Goal: Transaction & Acquisition: Download file/media

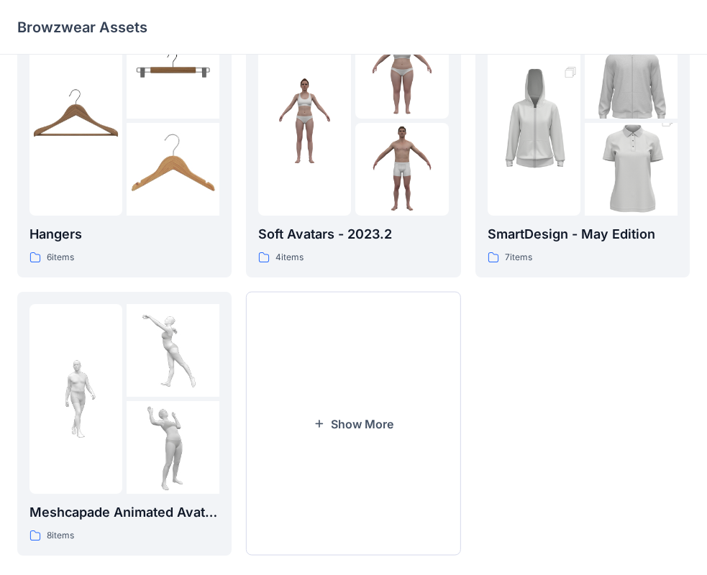
scroll to position [357, 0]
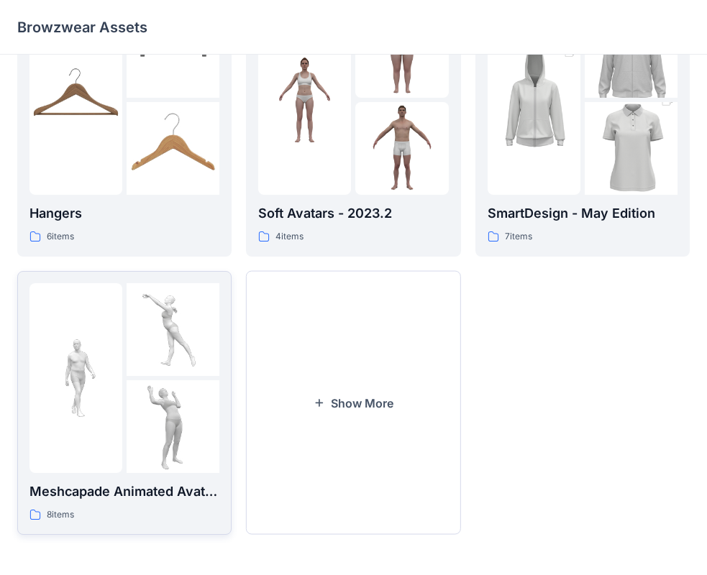
click at [120, 457] on div at bounding box center [75, 378] width 93 height 190
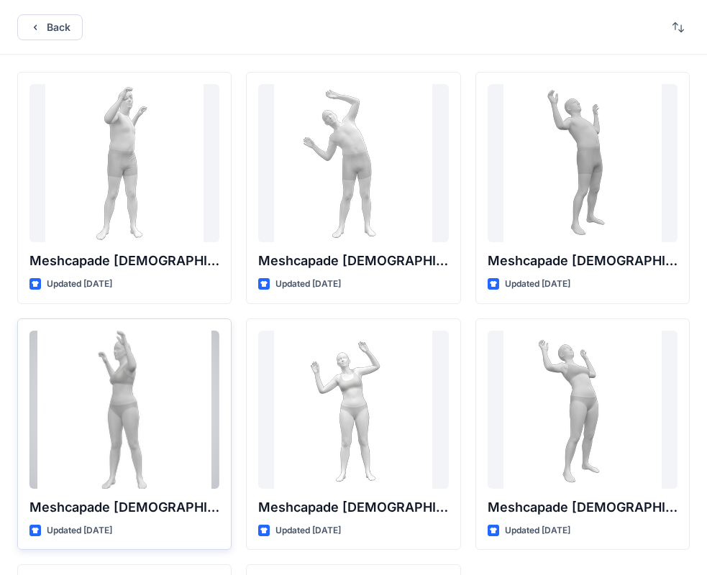
scroll to position [239, 0]
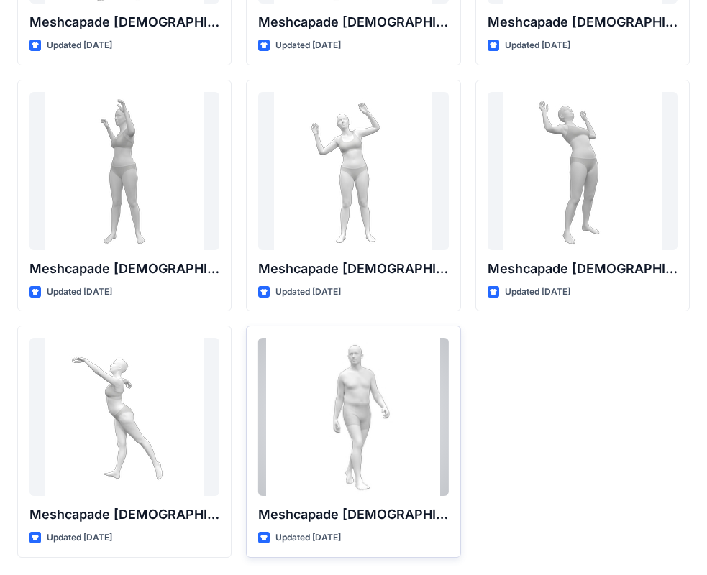
click at [350, 421] on div at bounding box center [353, 417] width 190 height 158
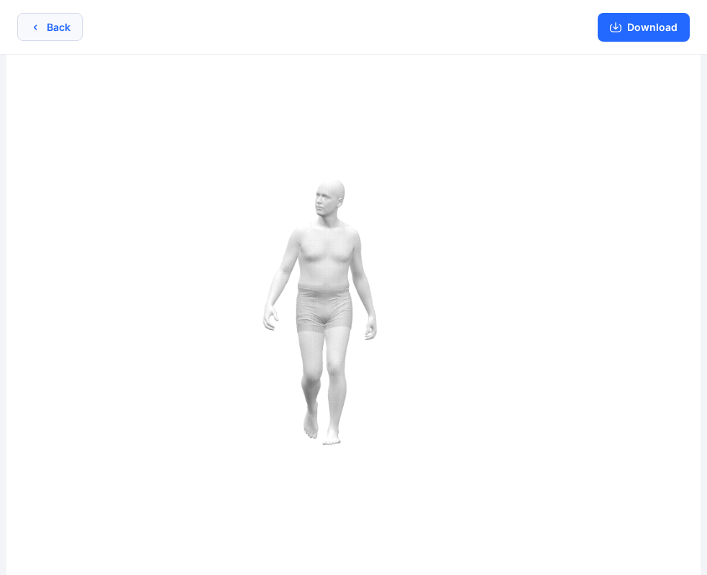
click at [32, 27] on icon "button" at bounding box center [35, 28] width 12 height 12
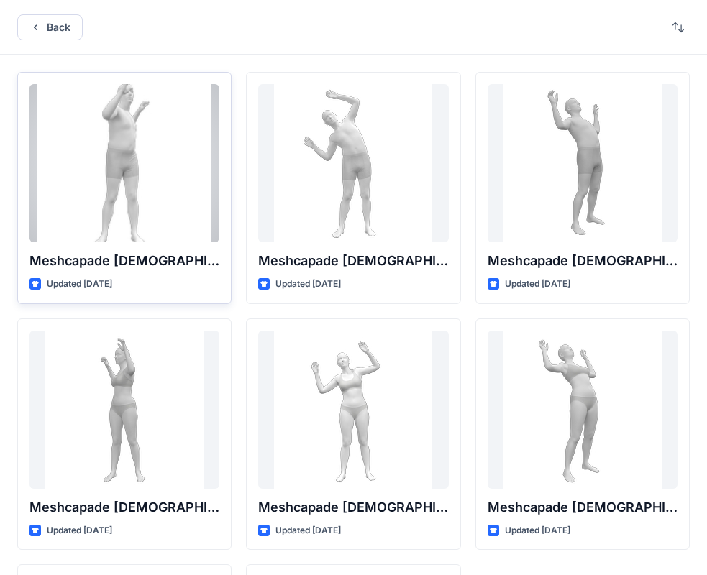
click at [104, 188] on div at bounding box center [124, 163] width 190 height 158
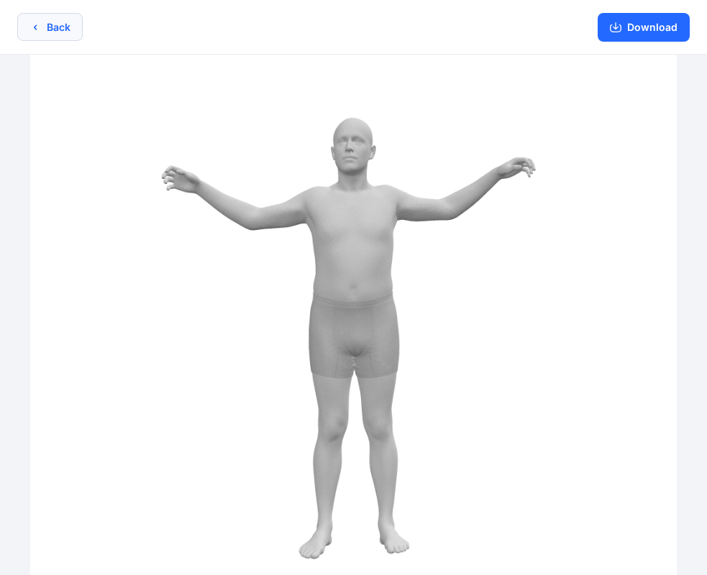
click at [43, 25] on button "Back" at bounding box center [49, 27] width 65 height 28
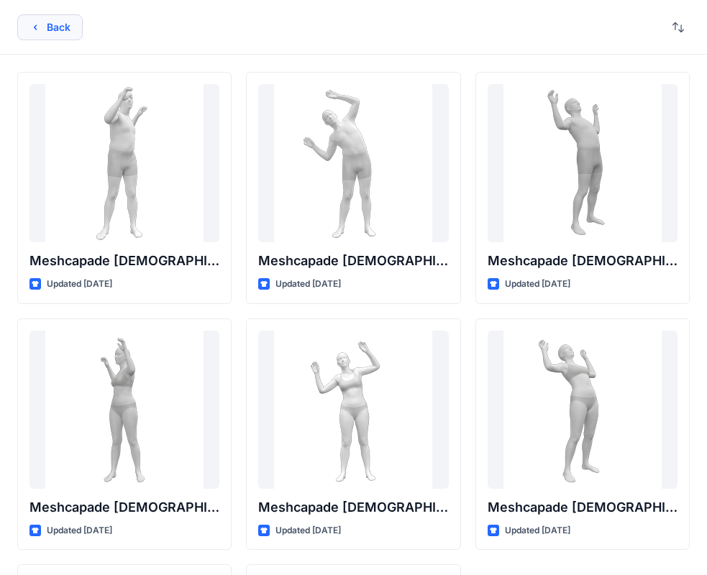
click at [40, 26] on icon "button" at bounding box center [35, 28] width 12 height 12
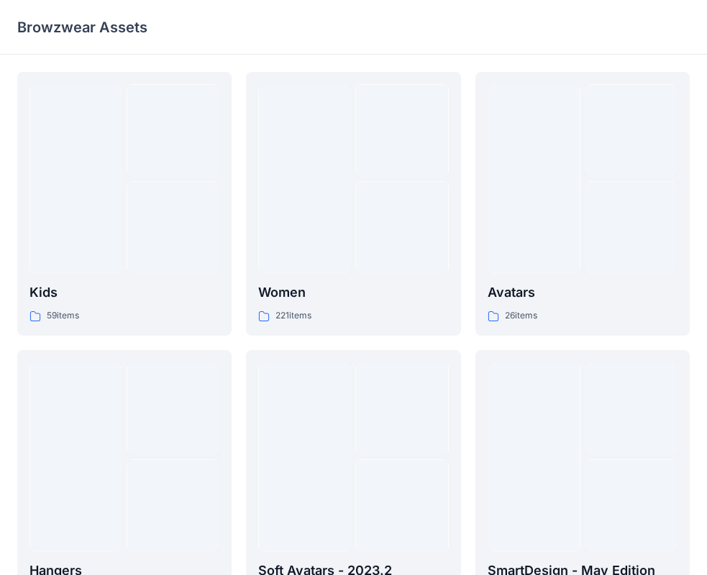
scroll to position [357, 0]
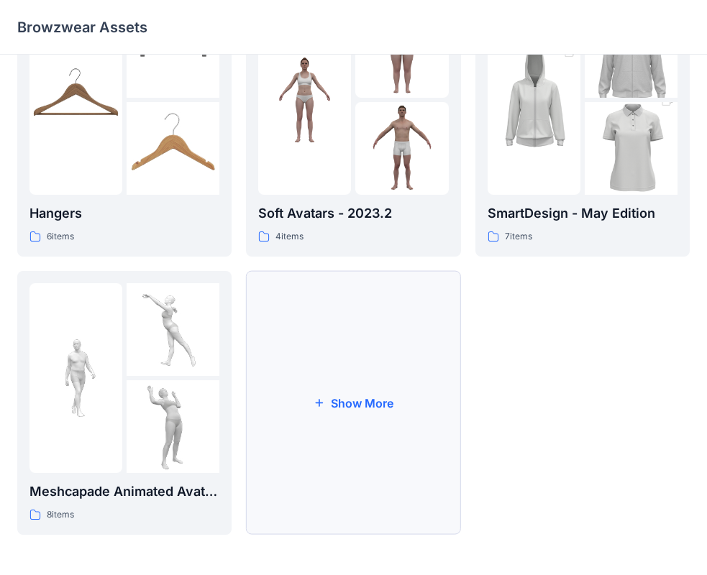
click at [343, 394] on button "Show More" at bounding box center [353, 403] width 214 height 264
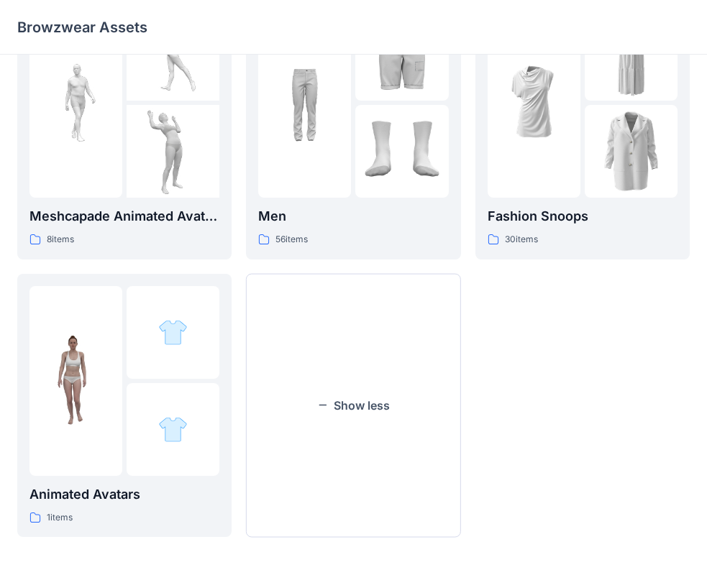
scroll to position [635, 0]
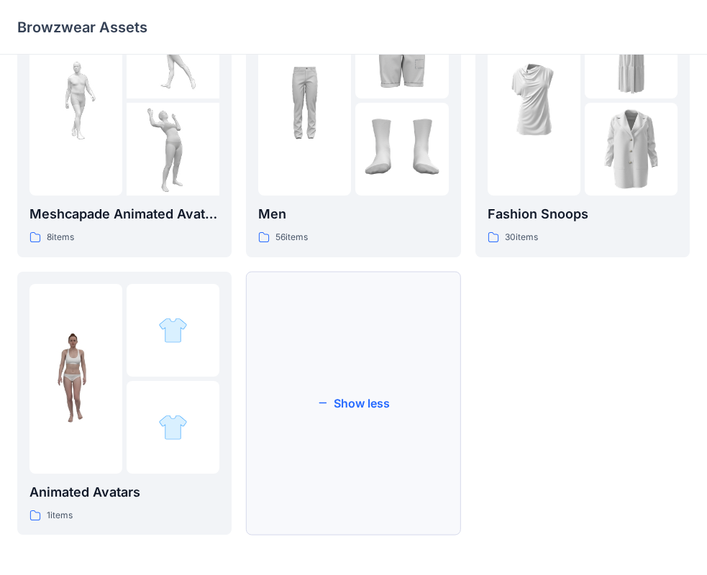
click at [358, 398] on button "Show less" at bounding box center [353, 404] width 214 height 264
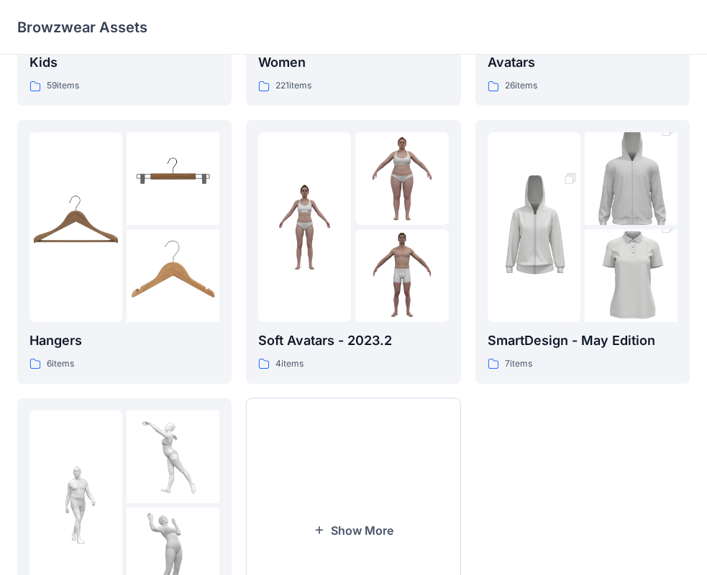
scroll to position [357, 0]
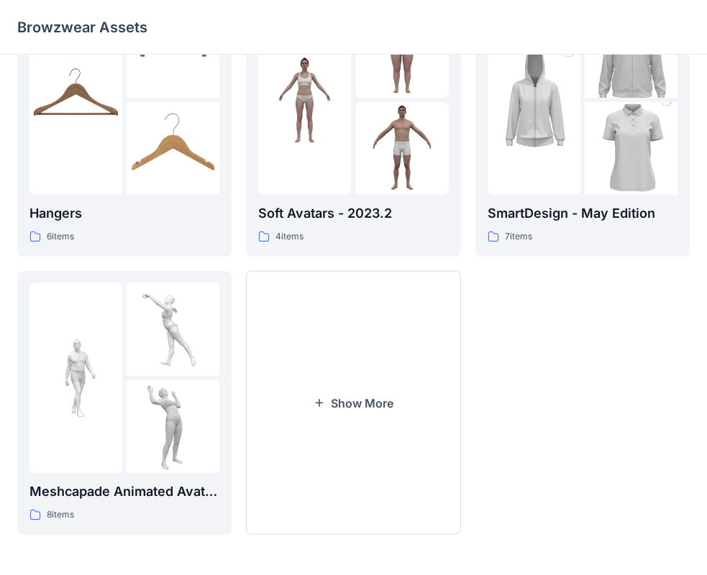
click at [358, 398] on button "Show More" at bounding box center [353, 403] width 214 height 264
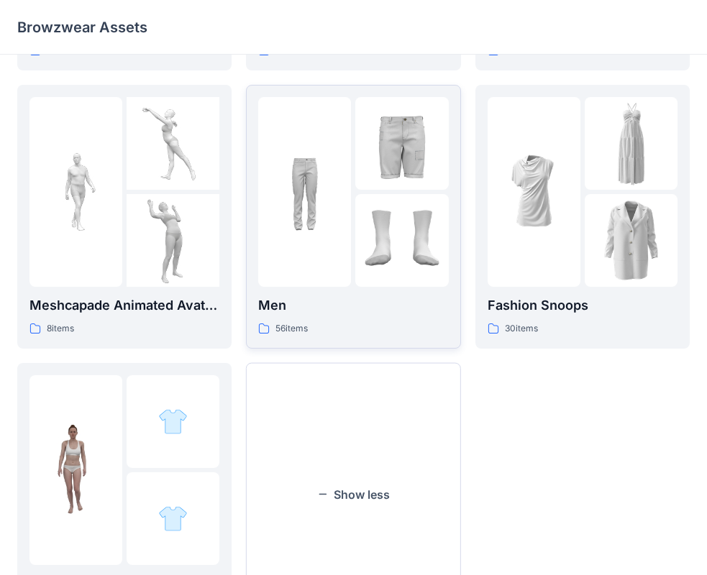
scroll to position [635, 0]
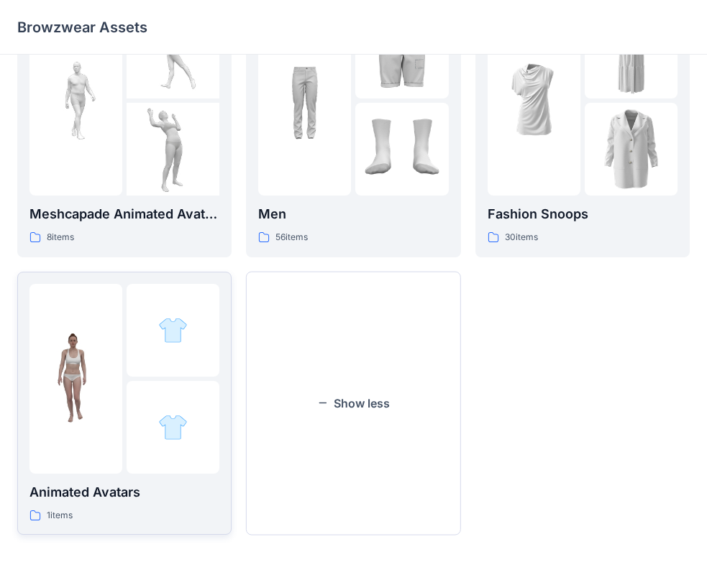
click at [106, 403] on img at bounding box center [75, 378] width 93 height 93
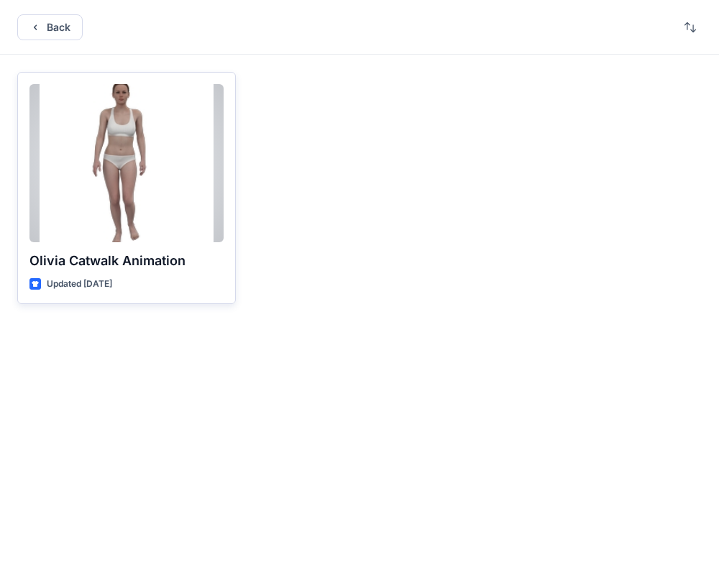
click at [129, 152] on div at bounding box center [126, 163] width 194 height 158
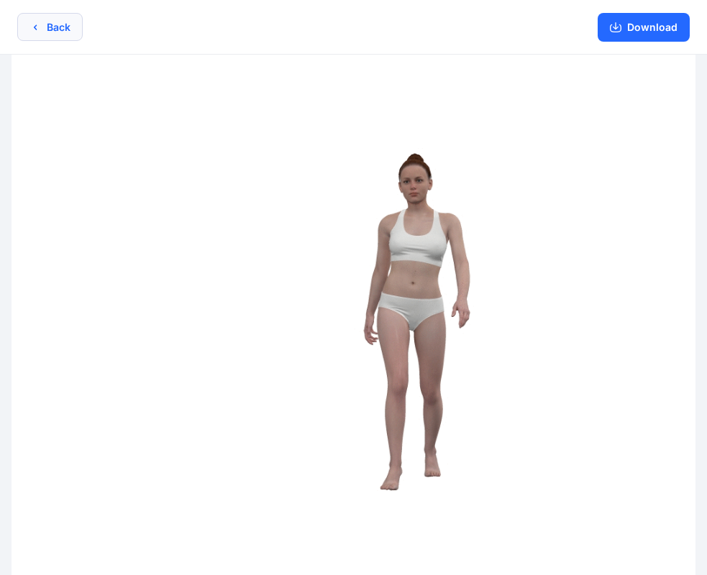
click at [28, 27] on button "Back" at bounding box center [49, 27] width 65 height 28
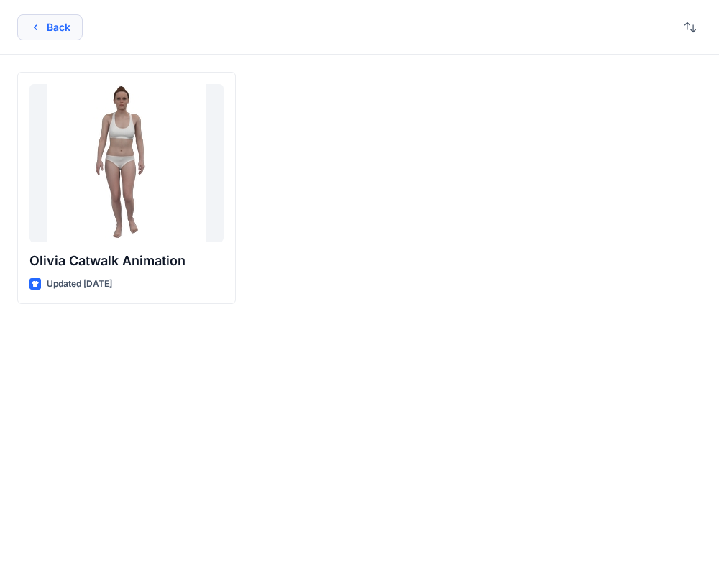
click at [30, 26] on icon "button" at bounding box center [35, 28] width 12 height 12
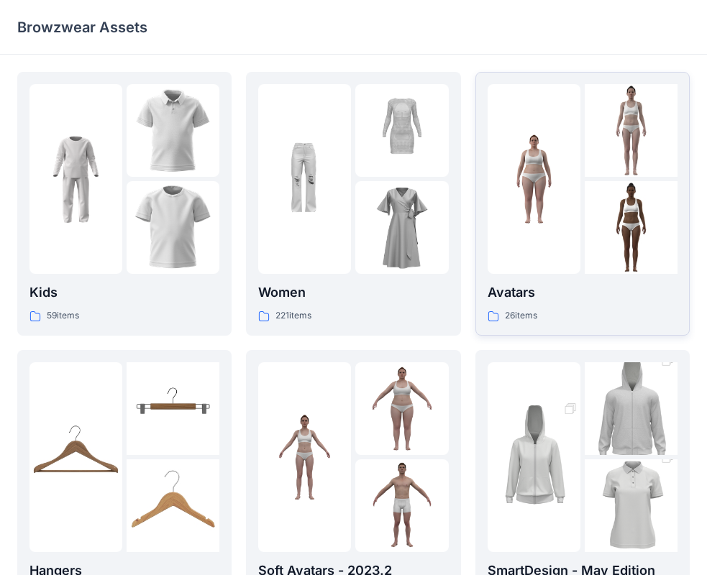
click at [583, 219] on div at bounding box center [583, 179] width 190 height 190
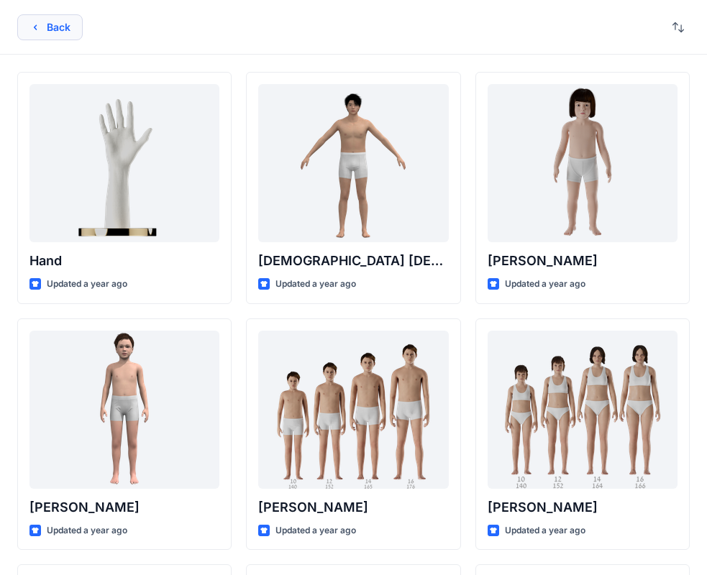
click at [45, 29] on button "Back" at bounding box center [49, 27] width 65 height 26
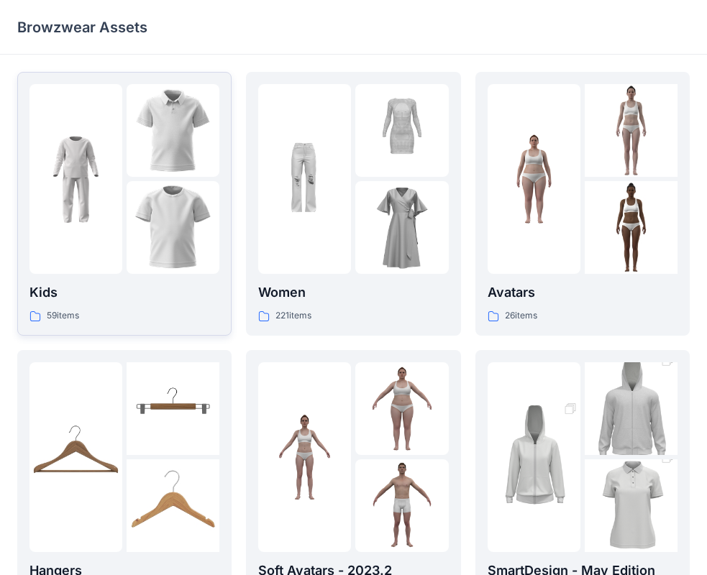
click at [90, 166] on img at bounding box center [75, 179] width 93 height 93
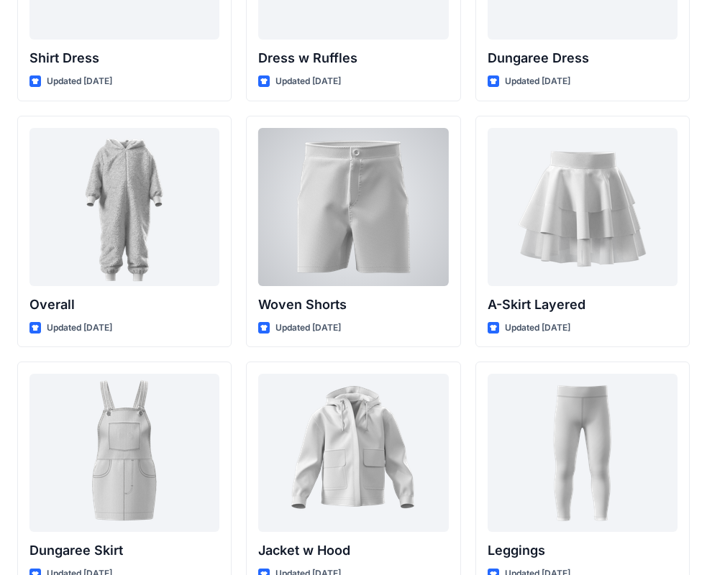
scroll to position [3925, 0]
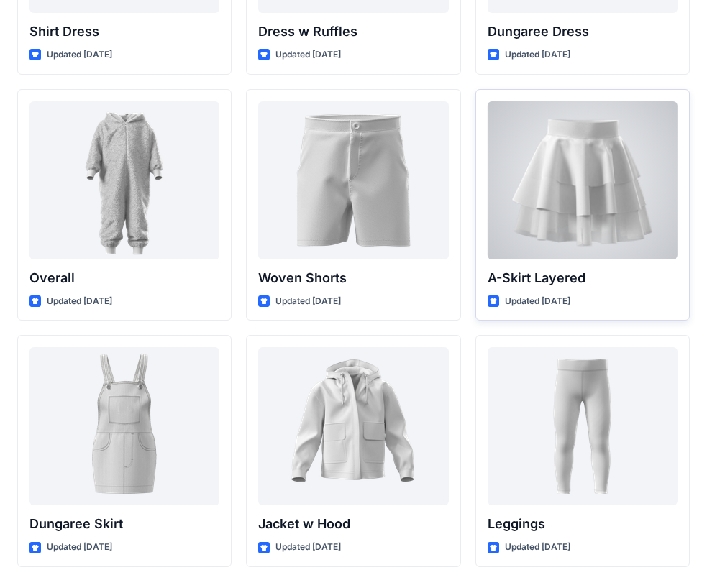
click at [555, 204] on div at bounding box center [583, 180] width 190 height 158
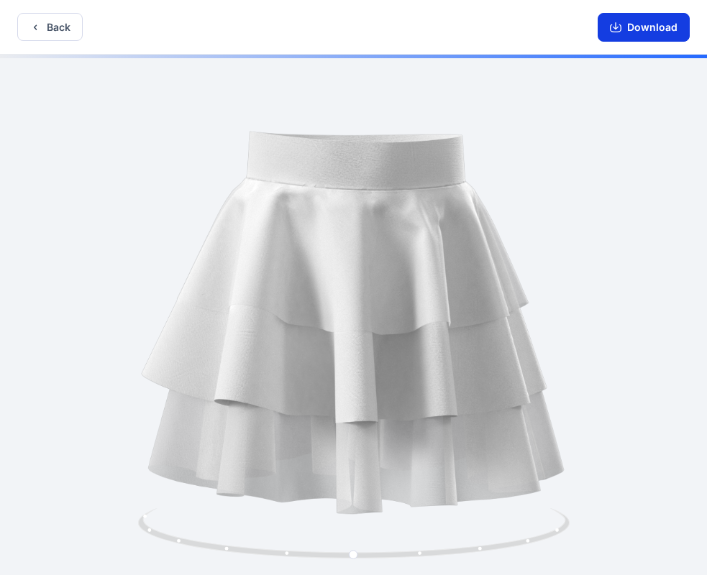
click at [628, 24] on button "Download" at bounding box center [644, 27] width 92 height 29
click at [32, 23] on icon "button" at bounding box center [35, 28] width 12 height 12
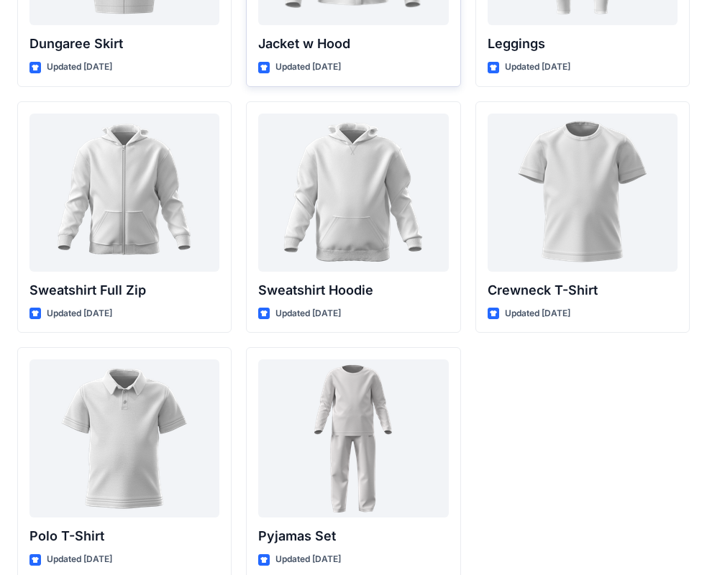
scroll to position [4427, 0]
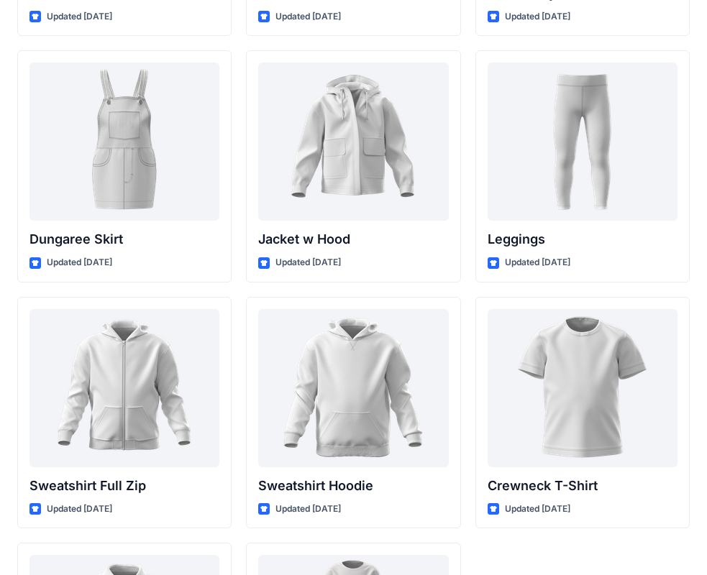
scroll to position [4139, 0]
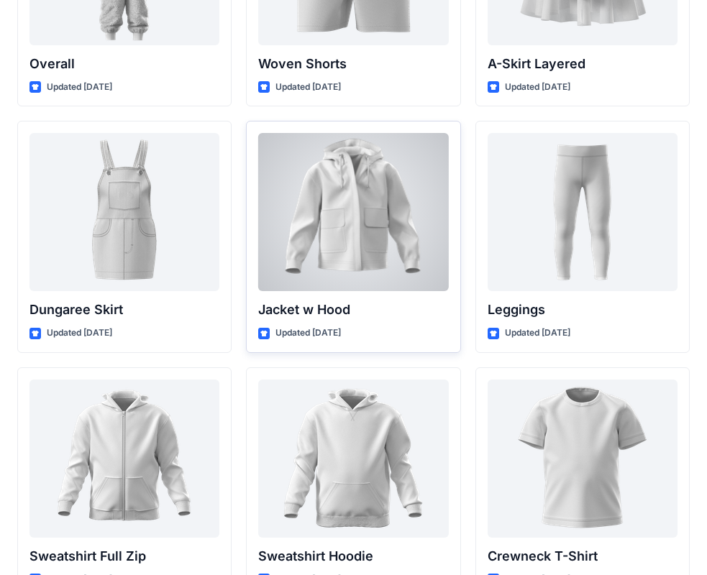
click at [396, 245] on div at bounding box center [353, 212] width 190 height 158
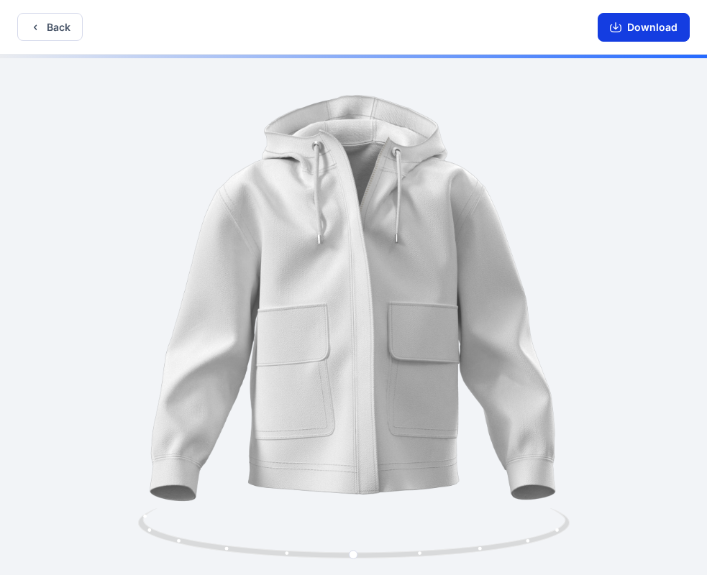
click at [647, 30] on button "Download" at bounding box center [644, 27] width 92 height 29
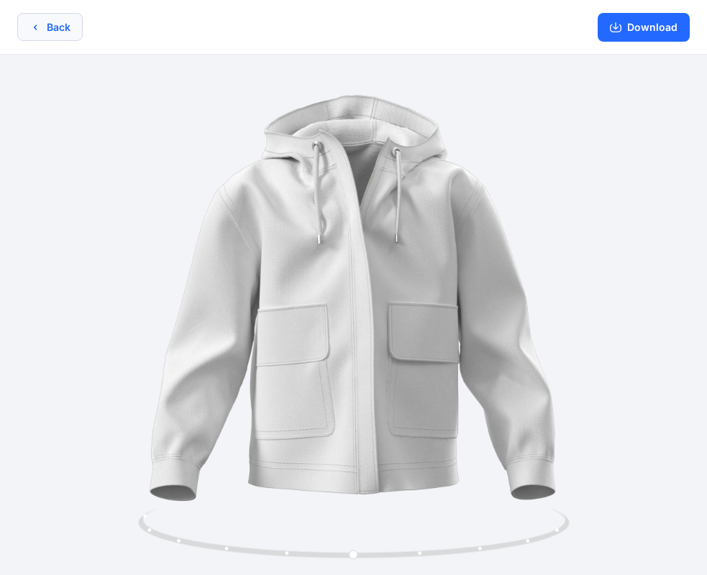
click at [42, 23] on button "Back" at bounding box center [49, 27] width 65 height 28
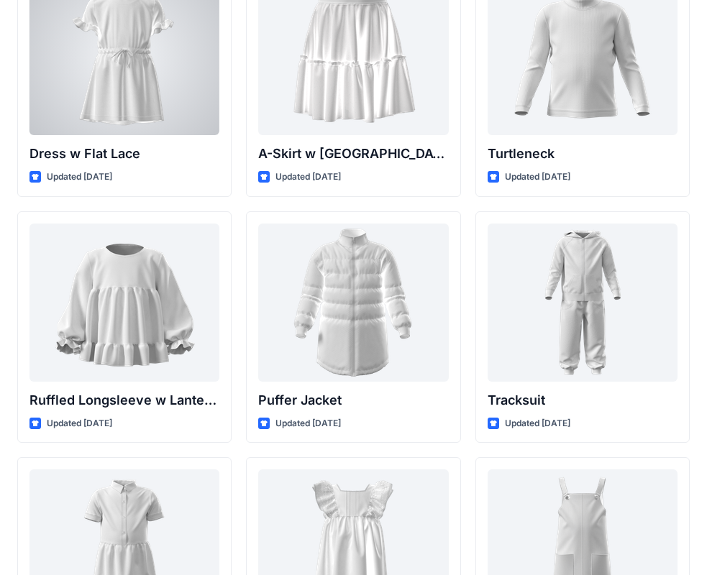
scroll to position [3276, 0]
